Goal: Task Accomplishment & Management: Manage account settings

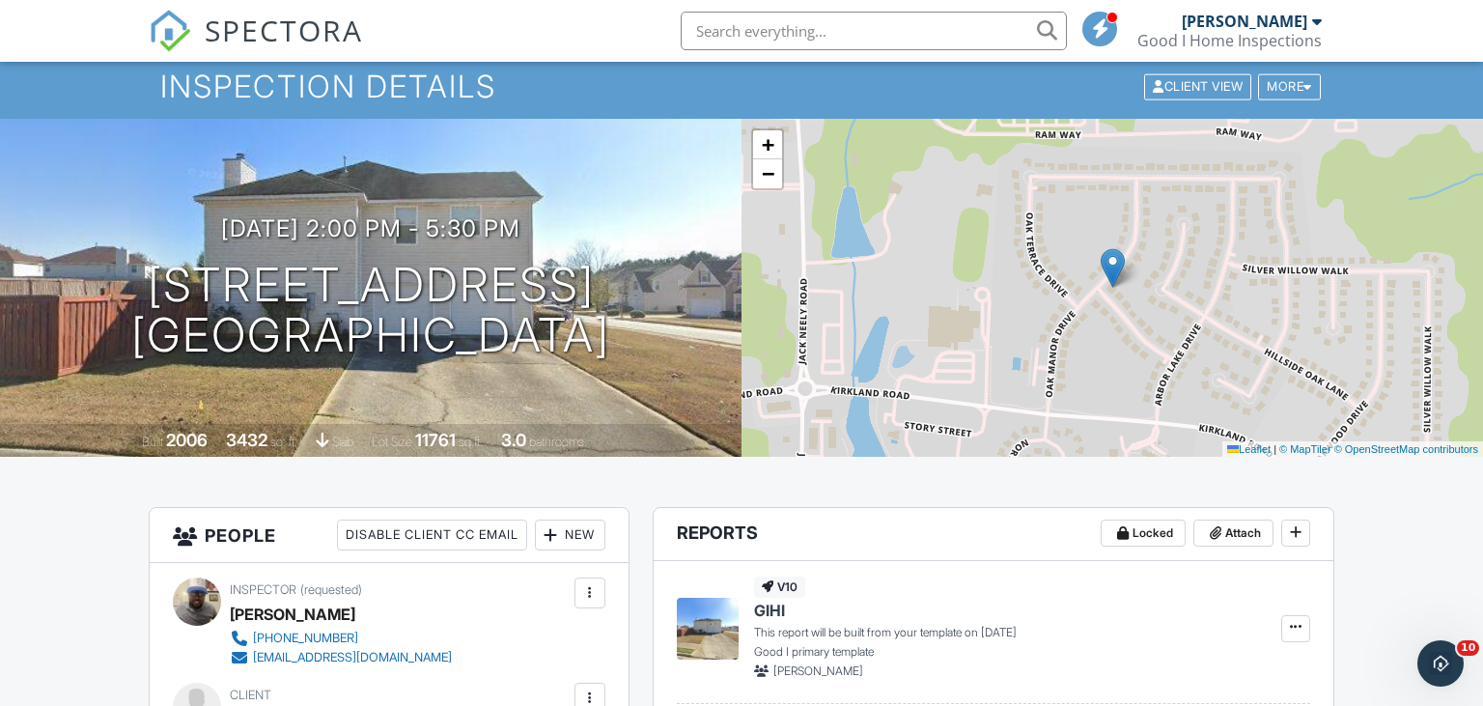
scroll to position [59, 0]
click at [167, 27] on img at bounding box center [170, 31] width 42 height 42
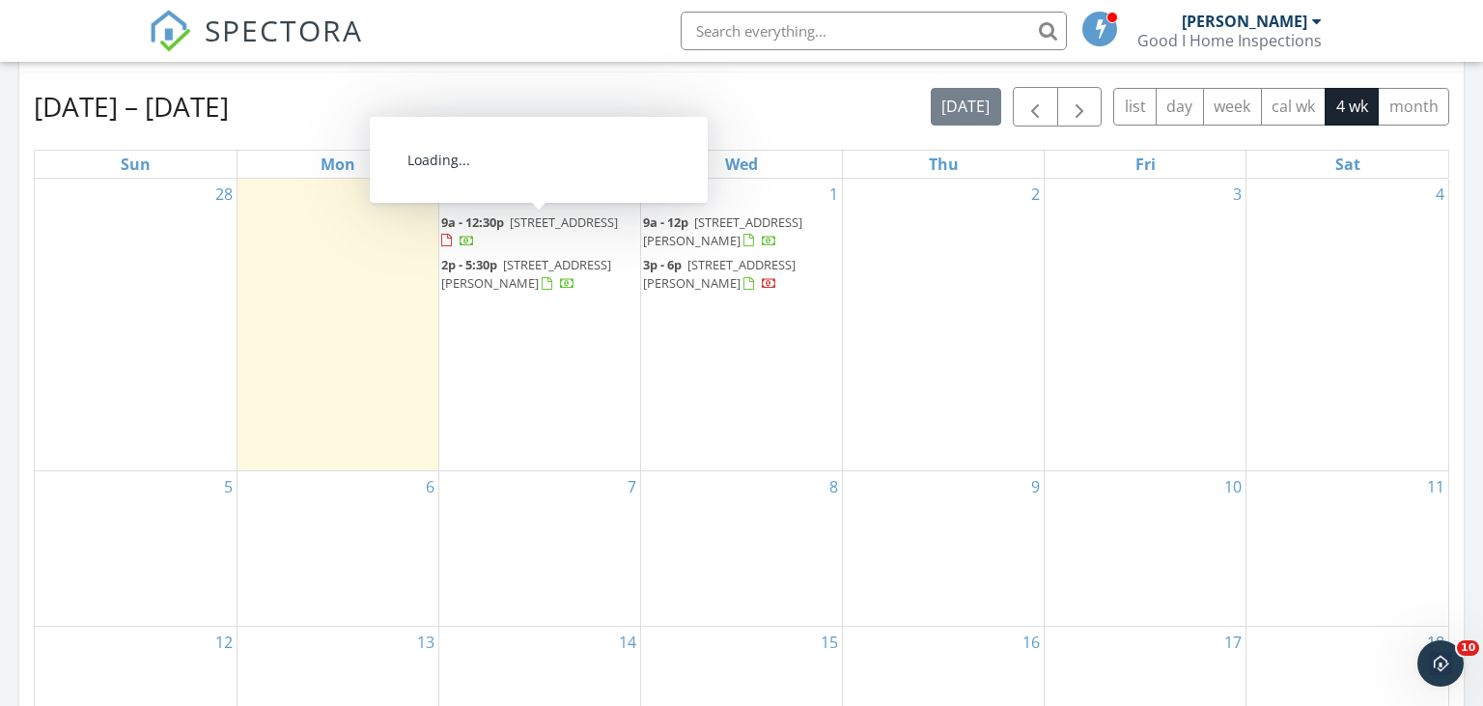
scroll to position [848, 0]
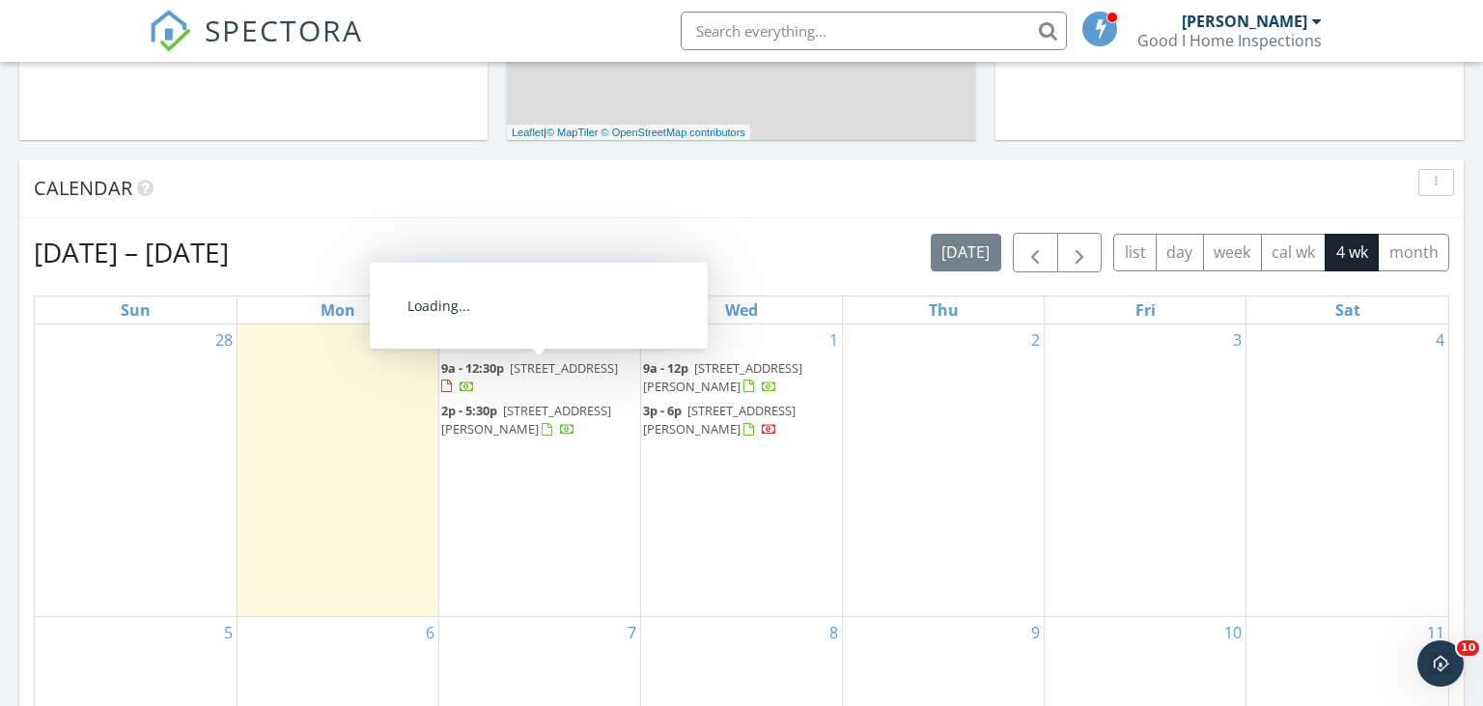
click at [457, 382] on div at bounding box center [448, 387] width 15 height 15
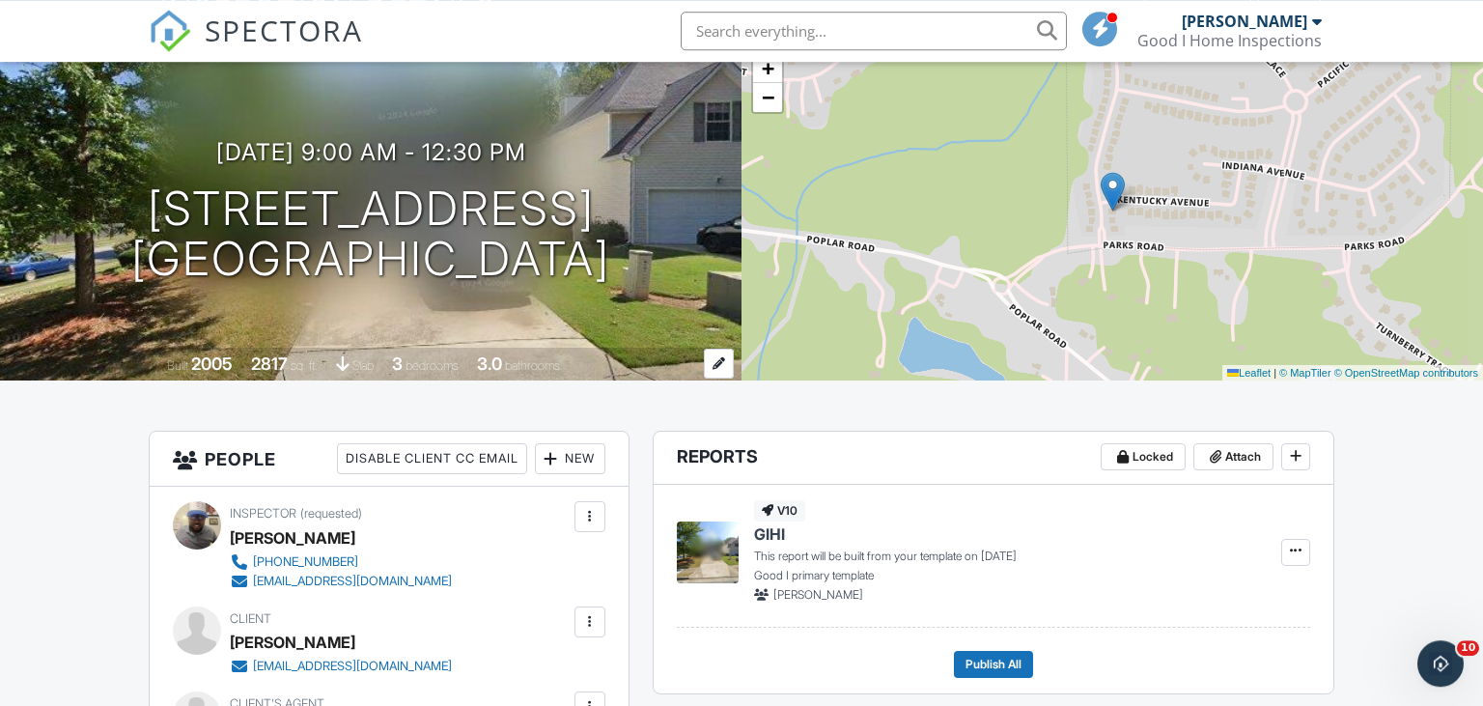
scroll to position [101, 0]
